Goal: Find specific page/section: Find specific page/section

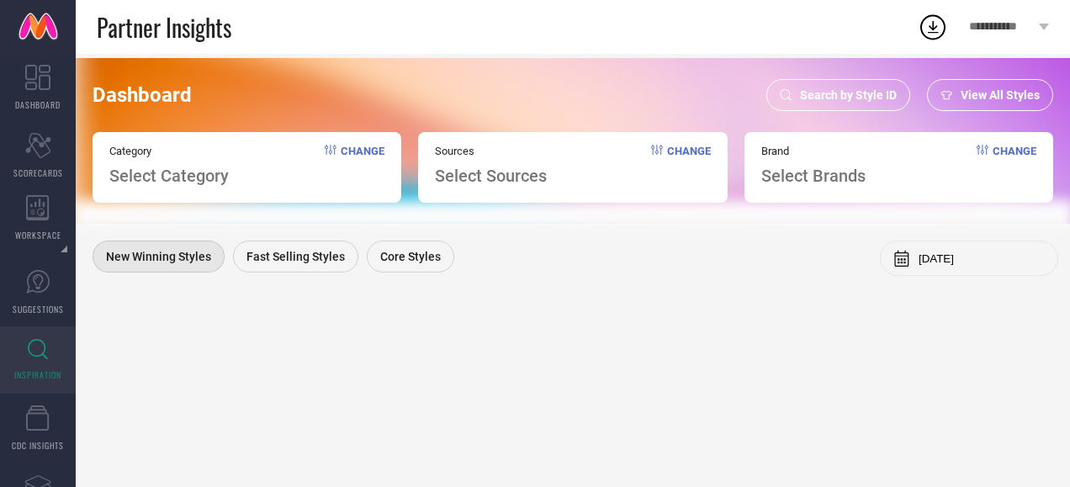
drag, startPoint x: 0, startPoint y: 0, endPoint x: 686, endPoint y: 112, distance: 695.4
click at [686, 112] on div "Dashboard Search by Style ID View All Styles Category Select Category Change So…" at bounding box center [572, 141] width 1003 height 166
drag, startPoint x: 796, startPoint y: 96, endPoint x: 604, endPoint y: 105, distance: 192.0
click at [604, 105] on div "Dashboard Search by Style ID View All Styles" at bounding box center [573, 95] width 961 height 32
click at [790, 93] on icon at bounding box center [786, 95] width 12 height 12
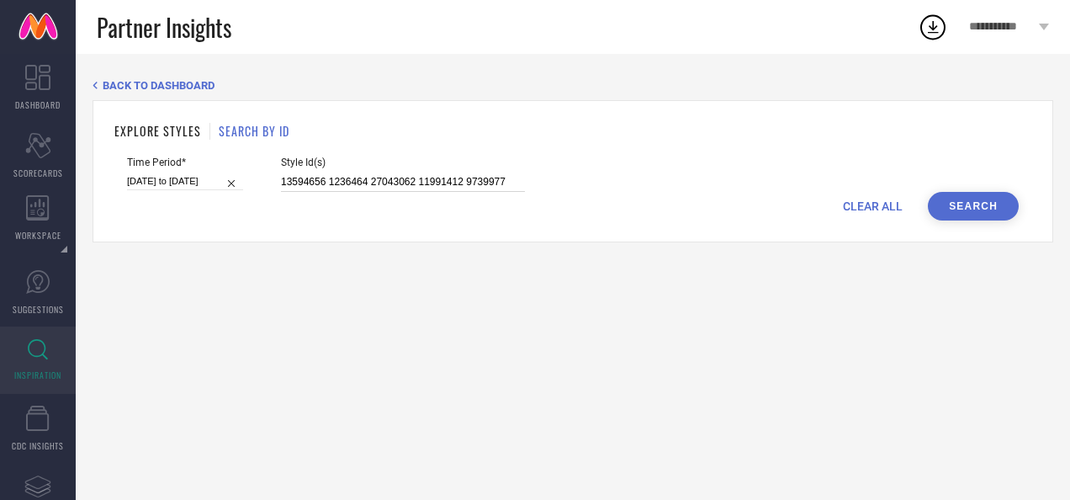
click at [454, 185] on input "13594656 1236464 27043062 11991412 9739977" at bounding box center [403, 181] width 244 height 19
click at [961, 217] on button "Search" at bounding box center [973, 206] width 91 height 29
click at [955, 200] on button "Search" at bounding box center [973, 206] width 91 height 29
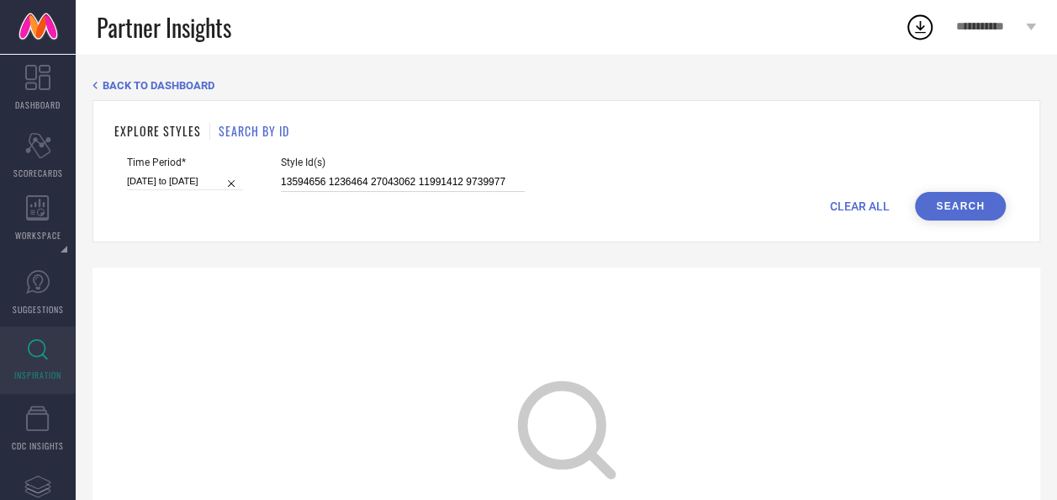
click at [387, 181] on input "13594656 1236464 27043062 11991412 9739977" at bounding box center [403, 181] width 244 height 19
click at [939, 204] on button "Search" at bounding box center [960, 206] width 91 height 29
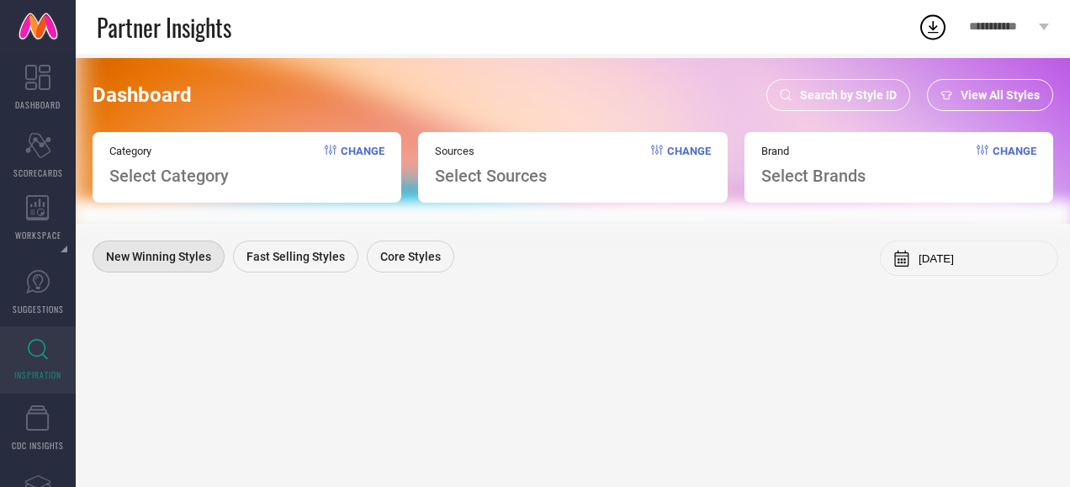
click at [782, 91] on icon at bounding box center [786, 95] width 12 height 12
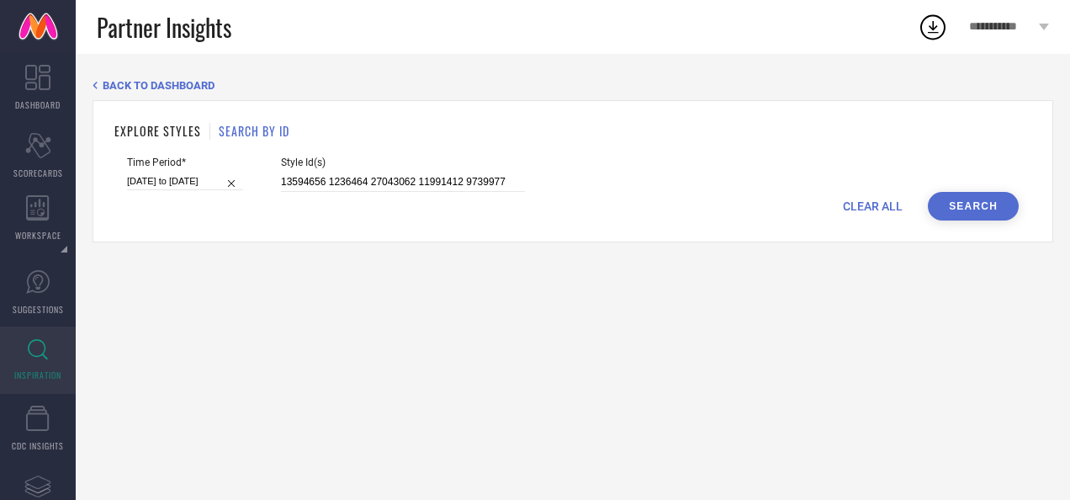
click at [946, 203] on button "Search" at bounding box center [973, 206] width 91 height 29
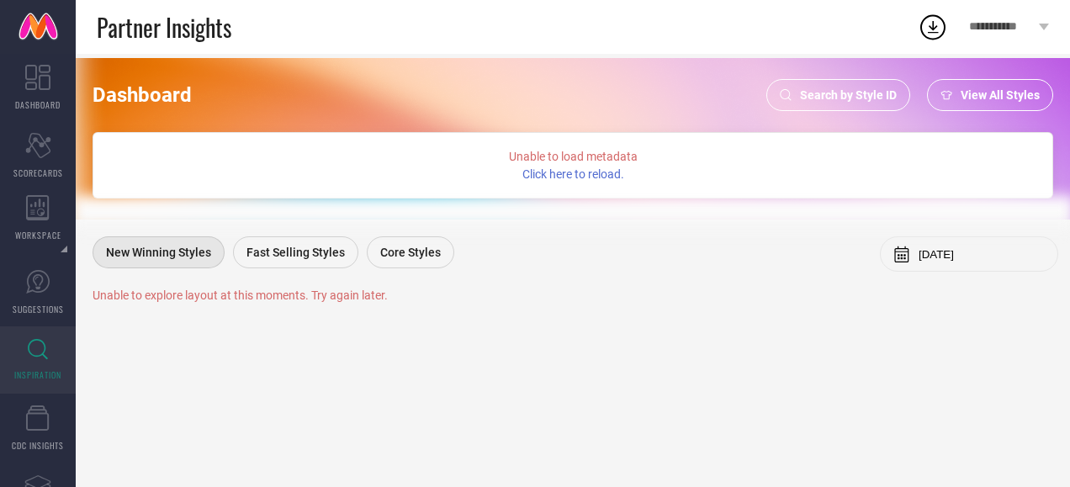
click at [786, 102] on div "Search by Style ID" at bounding box center [838, 95] width 144 height 32
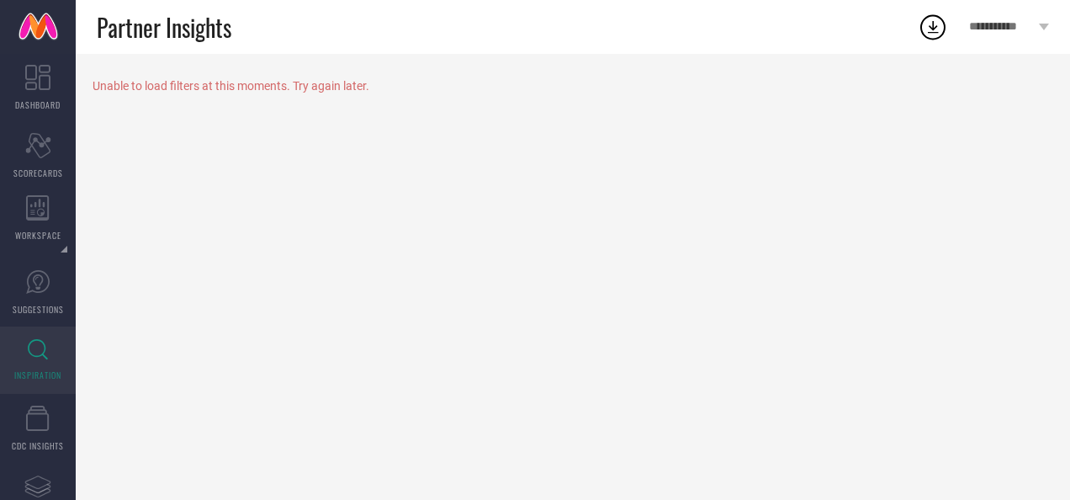
click at [47, 348] on icon at bounding box center [38, 349] width 20 height 21
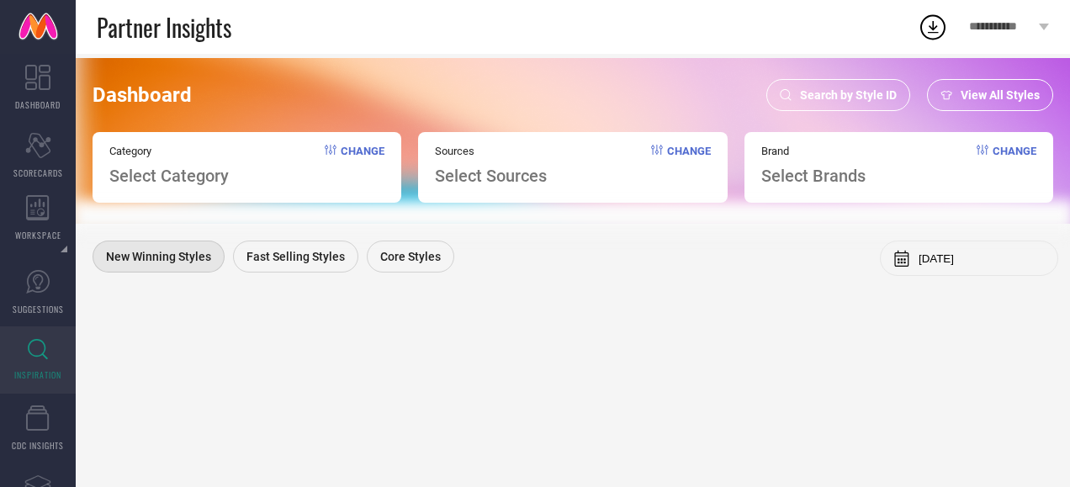
click at [791, 94] on icon at bounding box center [786, 95] width 12 height 12
